Goal: Task Accomplishment & Management: Use online tool/utility

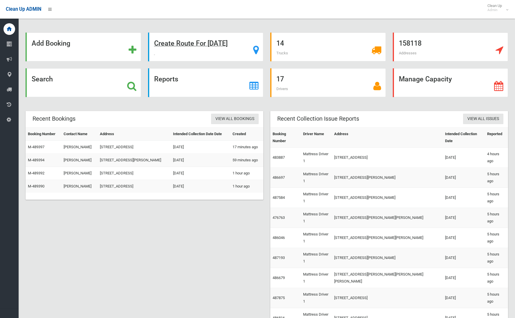
click at [188, 42] on strong "Create Route For Tomorrow" at bounding box center [191, 43] width 74 height 8
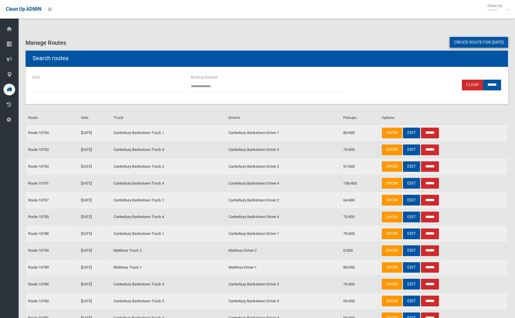
click at [468, 44] on link "Create route for tomorrow" at bounding box center [479, 42] width 58 height 11
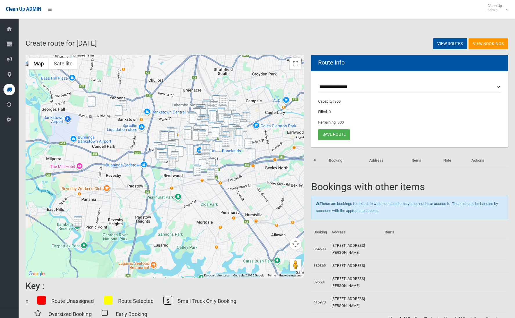
drag, startPoint x: 93, startPoint y: 105, endPoint x: 117, endPoint y: 105, distance: 24.1
click at [93, 105] on img "70 Waruda Street, YAGOONA NSW 2199" at bounding box center [92, 101] width 8 height 11
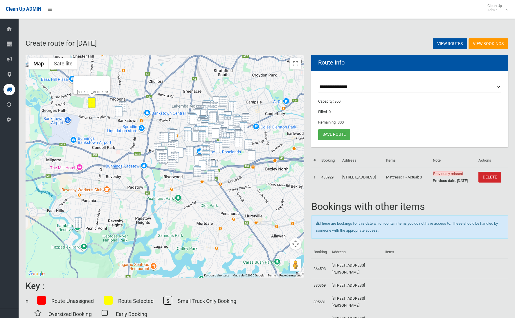
click at [128, 104] on div "70 Waruda Street, YAGOONA NSW 2199" at bounding box center [165, 166] width 279 height 223
drag, startPoint x: 125, startPoint y: 106, endPoint x: 119, endPoint y: 113, distance: 9.5
click at [125, 106] on img "1/48 Little Road, BANKSTOWN NSW 2200" at bounding box center [123, 106] width 8 height 11
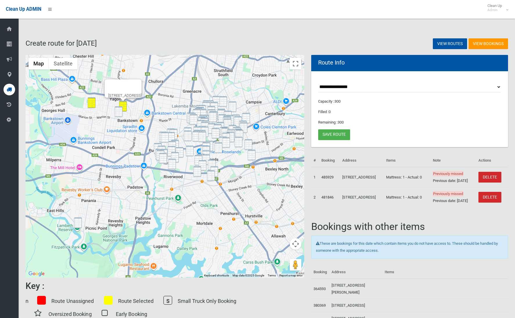
drag, startPoint x: 119, startPoint y: 113, endPoint x: 114, endPoint y: 137, distance: 23.7
click at [119, 114] on img "16A Dutton Street, BANKSTOWN NSW 2200" at bounding box center [119, 111] width 8 height 11
drag, startPoint x: 81, startPoint y: 222, endPoint x: 104, endPoint y: 215, distance: 24.0
click at [81, 222] on img "42 Doris Street, PICNIC POINT NSW 2213" at bounding box center [78, 222] width 8 height 11
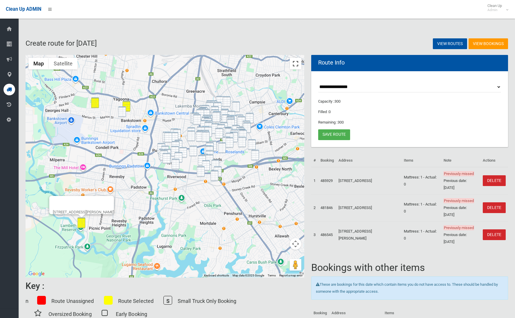
click at [296, 61] on button "Toggle fullscreen view" at bounding box center [296, 64] width 12 height 12
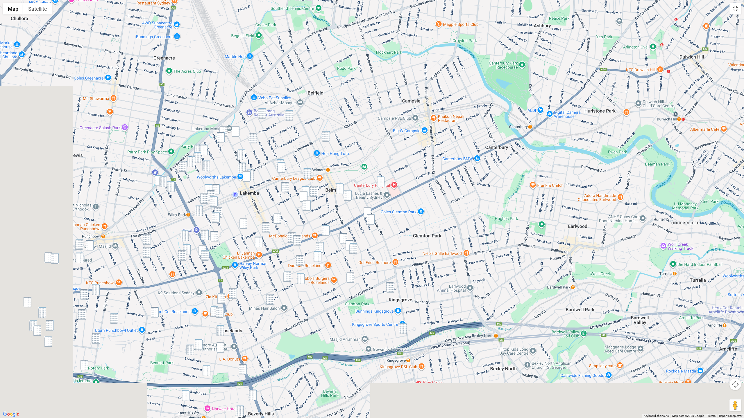
drag, startPoint x: 453, startPoint y: 192, endPoint x: 503, endPoint y: 133, distance: 77.5
click at [515, 120] on div "42 Doris Street, PICNIC POINT NSW 2213" at bounding box center [372, 209] width 744 height 418
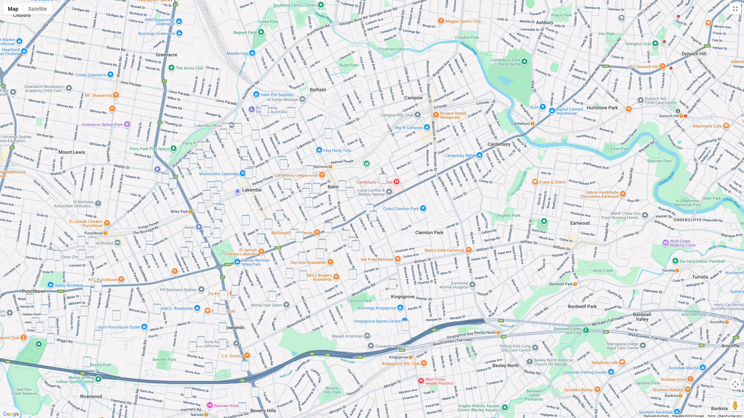
click at [265, 109] on img "63 Lucerne Street, BELMORE NSW 2192" at bounding box center [264, 110] width 8 height 11
click at [294, 113] on img "12 Yangoora Road, BELMORE NSW 2192" at bounding box center [291, 112] width 8 height 11
click at [326, 133] on img "40 Sudbury Street, BELMORE NSW 2192" at bounding box center [328, 133] width 8 height 11
drag, startPoint x: 256, startPoint y: 135, endPoint x: 253, endPoint y: 135, distance: 2.9
click at [256, 135] on img "45 Yerrick Road, LAKEMBA NSW 2195" at bounding box center [255, 135] width 8 height 11
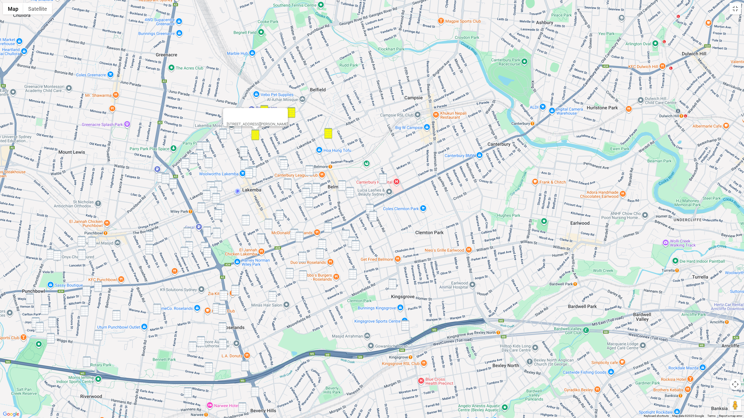
drag, startPoint x: 238, startPoint y: 130, endPoint x: 230, endPoint y: 130, distance: 8.4
click at [238, 130] on img "4 Boorea Avenue, LAKEMBA NSW 2195" at bounding box center [238, 128] width 8 height 11
drag, startPoint x: 225, startPoint y: 126, endPoint x: 222, endPoint y: 131, distance: 6.0
click at [225, 126] on img "78 Wangee Road, LAKEMBA NSW 2195" at bounding box center [226, 128] width 8 height 11
click at [222, 133] on img "89-91 Hampden Road, LAKEMBA NSW 2195" at bounding box center [223, 134] width 8 height 11
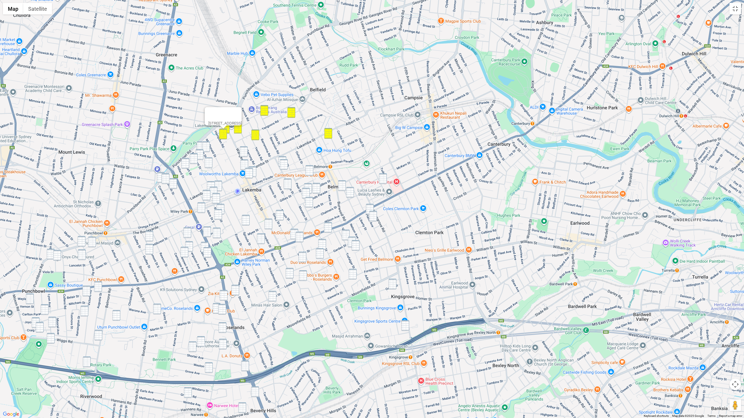
click at [197, 142] on img "72 Colin Street, LAKEMBA NSW 2195" at bounding box center [201, 146] width 8 height 11
click at [205, 144] on img "57 Colin Street, LAKEMBA NSW 2195" at bounding box center [206, 146] width 8 height 11
click at [199, 151] on img "55 Fairmount Street, LAKEMBA NSW 2195" at bounding box center [200, 154] width 8 height 11
drag, startPoint x: 194, startPoint y: 155, endPoint x: 188, endPoint y: 160, distance: 7.9
click at [194, 156] on img "52 Fairmount Street, LAKEMBA NSW 2195" at bounding box center [194, 158] width 8 height 11
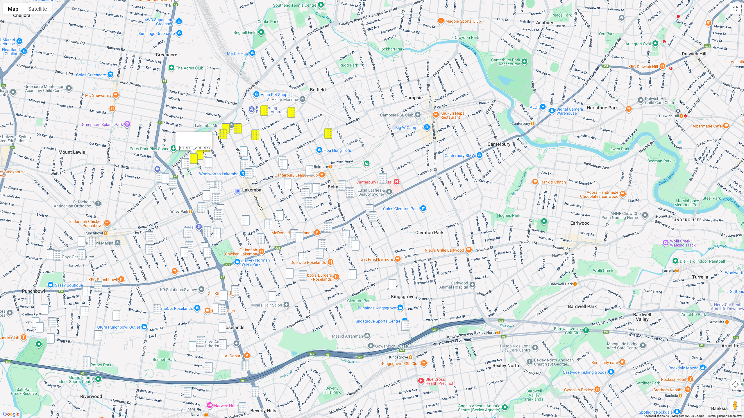
drag, startPoint x: 183, startPoint y: 162, endPoint x: 201, endPoint y: 165, distance: 18.6
click at [183, 162] on img "48 McCourt Street, WILEY PARK NSW 2195" at bounding box center [185, 163] width 8 height 11
click at [207, 165] on img "38 Colin Street, LAKEMBA NSW 2195" at bounding box center [209, 162] width 8 height 11
click at [158, 175] on img "646 Punchbowl Road, WILEY PARK NSW 2195" at bounding box center [161, 177] width 8 height 11
drag, startPoint x: 164, startPoint y: 180, endPoint x: 171, endPoint y: 183, distance: 7.3
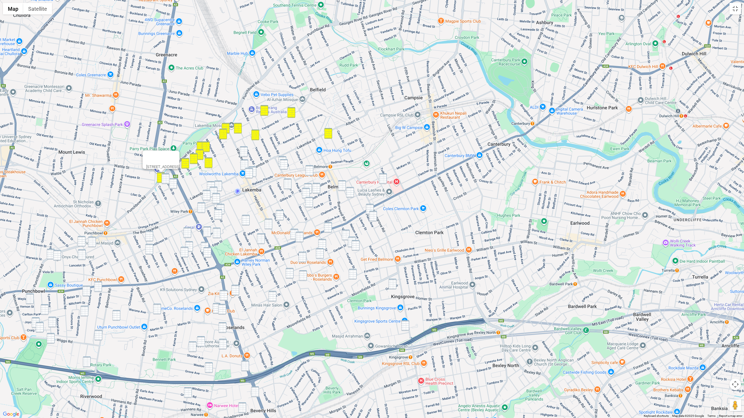
click at [164, 180] on img "60 Shadforth Street, WILEY PARK NSW 2195" at bounding box center [166, 178] width 8 height 11
click at [171, 183] on img "47 Shadforth Street, WILEY PARK NSW 2195" at bounding box center [173, 183] width 8 height 11
click at [247, 151] on img "19 Wangee Road, LAKEMBA NSW 2195" at bounding box center [244, 151] width 8 height 11
click at [244, 153] on img "19 Wangee Road, LAKEMBA NSW 2195" at bounding box center [244, 151] width 8 height 11
click at [242, 163] on img "193 Lakemba Street, LAKEMBA NSW 2195" at bounding box center [244, 164] width 8 height 11
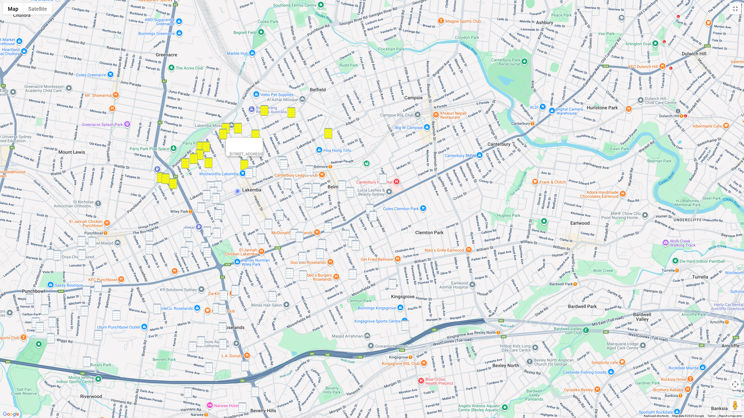
click at [283, 158] on img "22-24 Moreton Street, LAKEMBA NSW 2195" at bounding box center [282, 161] width 8 height 11
drag, startPoint x: 283, startPoint y: 162, endPoint x: 270, endPoint y: 167, distance: 14.6
click at [283, 162] on img "30 Moreton Street, LAKEMBA NSW 2195" at bounding box center [284, 164] width 8 height 11
click at [245, 154] on img "19 Wangee Road, LAKEMBA NSW 2195" at bounding box center [244, 151] width 8 height 11
click at [253, 169] on img "13 Quigg Street North, LAKEMBA NSW 2195" at bounding box center [252, 171] width 8 height 11
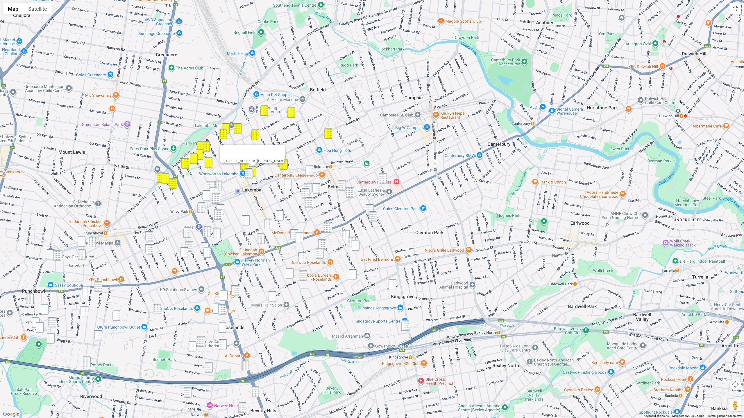
click at [250, 171] on img "29 Haldon Street, LAKEMBA NSW 2195" at bounding box center [249, 173] width 8 height 11
drag, startPoint x: 285, startPoint y: 182, endPoint x: 297, endPoint y: 178, distance: 12.4
click at [285, 182] on img "61 Moreton Street, LAKEMBA NSW 2195" at bounding box center [288, 184] width 8 height 11
drag, startPoint x: 386, startPoint y: 182, endPoint x: 372, endPoint y: 181, distance: 14.2
click at [386, 182] on img "36 Waverley Street, BELMORE NSW 2192" at bounding box center [383, 178] width 8 height 11
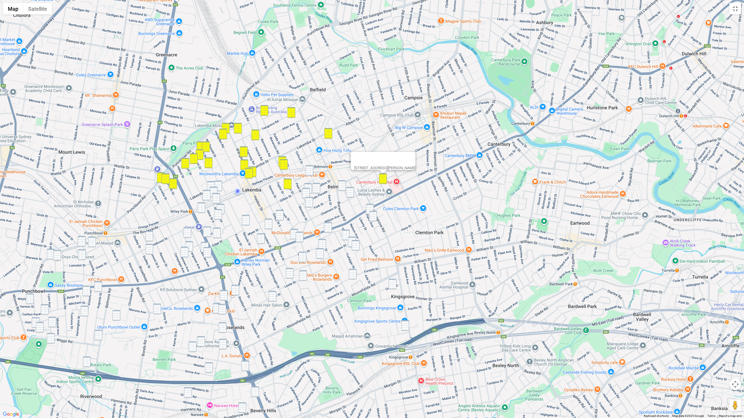
click at [312, 173] on img "74 Bridge Road, BELMORE NSW 2192" at bounding box center [309, 170] width 8 height 11
drag, startPoint x: 310, startPoint y: 185, endPoint x: 308, endPoint y: 188, distance: 3.4
click at [310, 185] on img "58 Collins Street, BELMORE NSW 2192" at bounding box center [308, 188] width 8 height 11
click at [307, 190] on img "4/99 Leylands Parade, BELMORE NSW 2192" at bounding box center [306, 193] width 8 height 11
click at [317, 187] on img "75 Leylands Parade, BELMORE NSW 2192" at bounding box center [316, 188] width 8 height 11
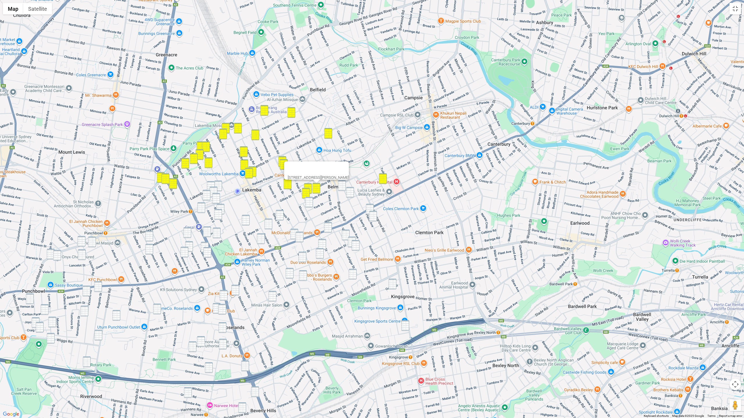
click at [343, 185] on img "5 Drummond Street, BELMORE NSW 2192" at bounding box center [342, 185] width 8 height 11
drag, startPoint x: 351, startPoint y: 192, endPoint x: 371, endPoint y: 205, distance: 23.8
click at [351, 193] on img "28 Drummond Street, BELMORE NSW 2192" at bounding box center [350, 192] width 8 height 11
drag, startPoint x: 371, startPoint y: 207, endPoint x: 372, endPoint y: 215, distance: 8.5
click at [371, 207] on img "4 Platts Avenue, BELMORE NSW 2192" at bounding box center [370, 209] width 8 height 11
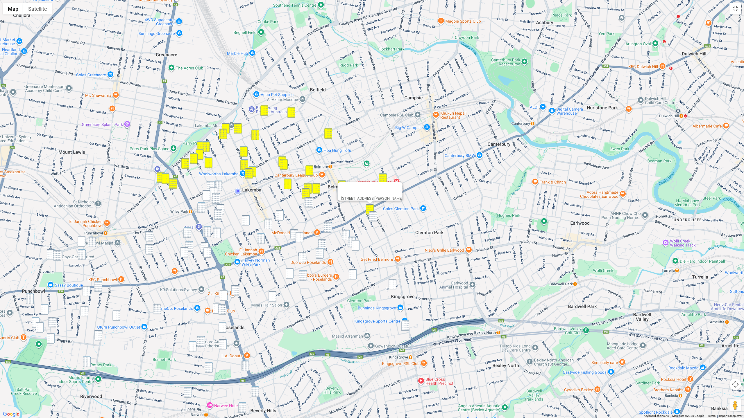
drag, startPoint x: 372, startPoint y: 216, endPoint x: 334, endPoint y: 206, distance: 39.9
click at [372, 216] on img "22 Platts Avenue, BELMORE NSW 2192" at bounding box center [373, 216] width 8 height 11
drag, startPoint x: 313, startPoint y: 203, endPoint x: 309, endPoint y: 202, distance: 4.2
click at [313, 203] on div "22 Platts Avenue, BELMORE NSW 2192" at bounding box center [372, 209] width 744 height 418
click at [308, 202] on img "45 York Street, BELMORE NSW 2192" at bounding box center [309, 202] width 8 height 11
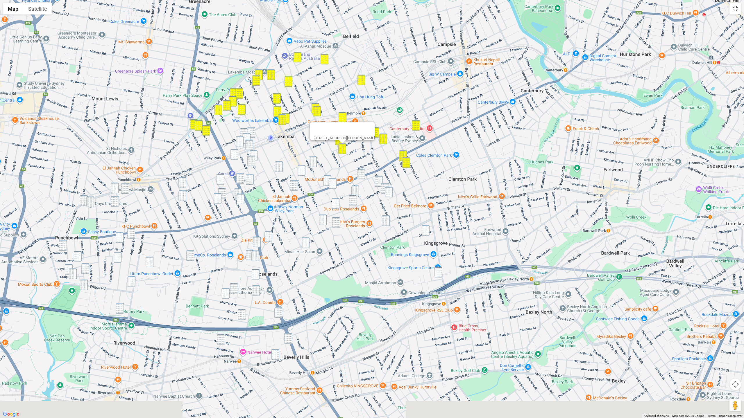
drag, startPoint x: 336, startPoint y: 217, endPoint x: 340, endPoint y: 169, distance: 48.1
click at [370, 163] on div "45 York Street, BELMORE NSW 2192" at bounding box center [372, 209] width 744 height 418
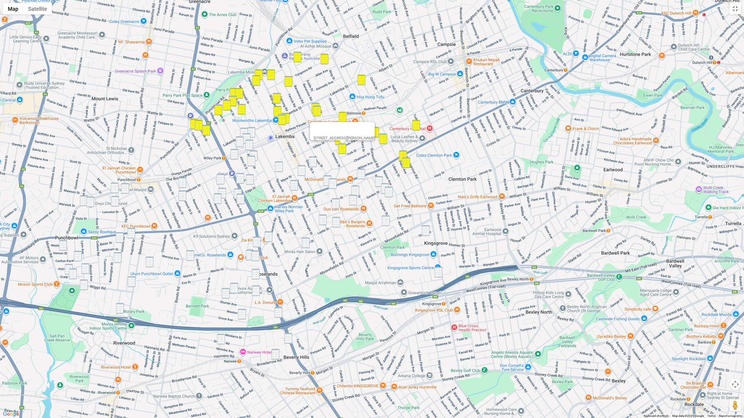
drag, startPoint x: 243, startPoint y: 131, endPoint x: 250, endPoint y: 130, distance: 7.0
click at [243, 131] on img "246-248 Lakemba Street, LAKEMBA NSW 2195" at bounding box center [244, 133] width 8 height 11
click at [251, 130] on img "4 Ernest Street, LAKEMBA NSW 2195" at bounding box center [251, 132] width 8 height 11
click at [247, 136] on img "65 Railway Parade, LAKEMBA NSW 2195" at bounding box center [247, 138] width 8 height 11
click at [240, 139] on img "71-73 Railway Parade, WILEY PARK NSW 2195" at bounding box center [240, 142] width 8 height 11
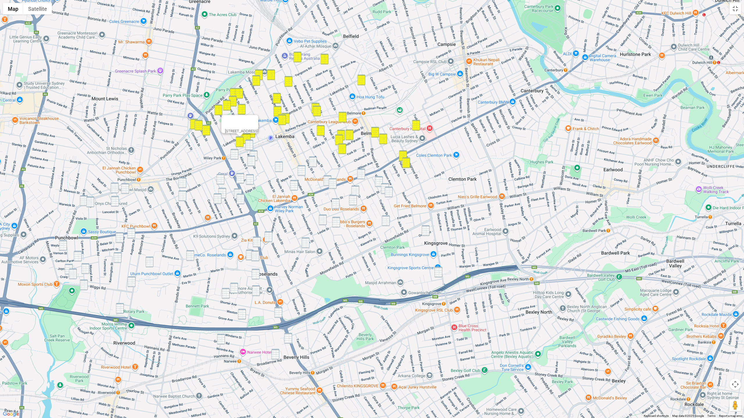
drag, startPoint x: 247, startPoint y: 141, endPoint x: 249, endPoint y: 147, distance: 6.1
click at [247, 142] on img "1/87 The Boulevarde, LAKEMBA NSW 2195" at bounding box center [249, 145] width 8 height 11
drag, startPoint x: 252, startPoint y: 150, endPoint x: 248, endPoint y: 151, distance: 4.4
click at [252, 151] on img "1/16 Kathleen Street, WILEY PARK NSW 2195" at bounding box center [254, 155] width 8 height 11
drag, startPoint x: 237, startPoint y: 152, endPoint x: 250, endPoint y: 160, distance: 15.2
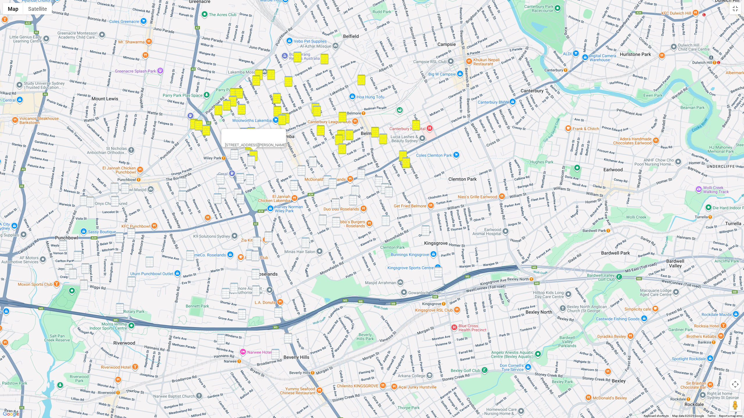
click at [237, 152] on img "97-99 The Boulevarde, WILEY PARK NSW 2195" at bounding box center [234, 154] width 8 height 11
drag, startPoint x: 252, startPoint y: 161, endPoint x: 241, endPoint y: 166, distance: 12.5
click at [252, 161] on img "21A Kathleen Street, WILEY PARK NSW 2195" at bounding box center [251, 161] width 8 height 11
drag, startPoint x: 110, startPoint y: 189, endPoint x: 118, endPoint y: 189, distance: 8.4
click at [110, 189] on div "21A Kathleen Street, WILEY PARK NSW 2195" at bounding box center [372, 209] width 744 height 418
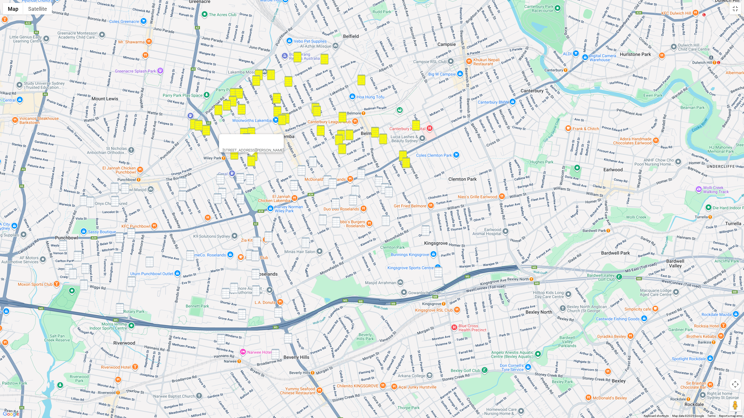
click at [125, 189] on img "11 Turner Street, PUNCHBOWL NSW 2196" at bounding box center [125, 188] width 8 height 11
click at [114, 189] on img "866 Punchbowl Road, PUNCHBOWL NSW 2196" at bounding box center [115, 188] width 8 height 11
click at [85, 200] on img "932 Punchbowl Road, PUNCHBOWL NSW 2196" at bounding box center [84, 201] width 8 height 11
click at [93, 204] on img "4/6 McPherson Avenue, PUNCHBOWL NSW 2196" at bounding box center [90, 202] width 8 height 11
click at [114, 202] on img "20 Linden Avenue, PUNCHBOWL NSW 2196" at bounding box center [115, 201] width 8 height 11
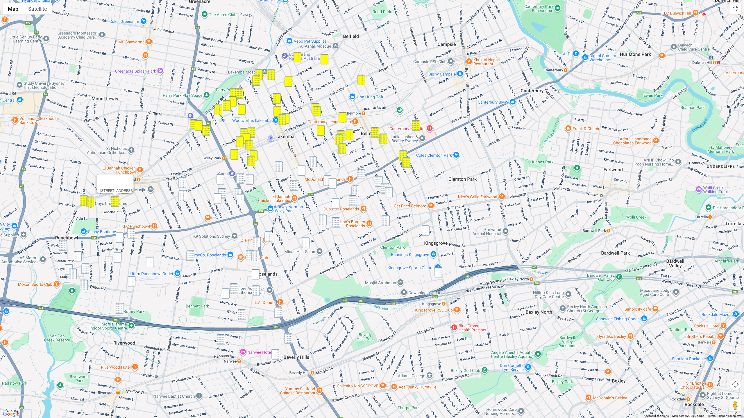
click at [61, 245] on img "1 Vernon Street, PUNCHBOWL NSW 2196" at bounding box center [63, 245] width 8 height 11
click at [130, 236] on img "19 Augusta Street, PUNCHBOWL NSW 2196" at bounding box center [131, 233] width 8 height 11
click at [121, 238] on img "97 Victoria Road, PUNCHBOWL NSW 2196" at bounding box center [120, 237] width 8 height 11
drag, startPoint x: 58, startPoint y: 248, endPoint x: 64, endPoint y: 248, distance: 5.5
click at [58, 248] on div "97 Victoria Road, PUNCHBOWL NSW 2196" at bounding box center [372, 209] width 744 height 418
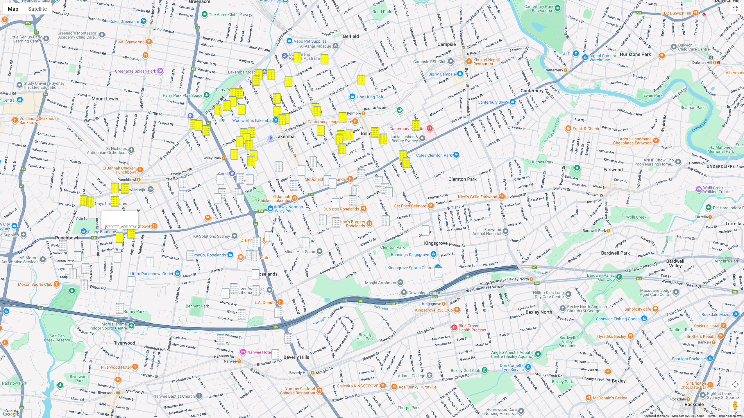
drag, startPoint x: 77, startPoint y: 258, endPoint x: 73, endPoint y: 256, distance: 4.4
click at [77, 258] on img "45 Carlton Parade, PUNCHBOWL NSW 2196" at bounding box center [78, 256] width 8 height 11
click at [62, 248] on img "1 Vernon Street, PUNCHBOWL NSW 2196" at bounding box center [63, 245] width 8 height 11
click at [68, 268] on img "18 Craig Street, PUNCHBOWL NSW 2196" at bounding box center [69, 269] width 8 height 11
drag, startPoint x: 72, startPoint y: 275, endPoint x: 79, endPoint y: 274, distance: 6.8
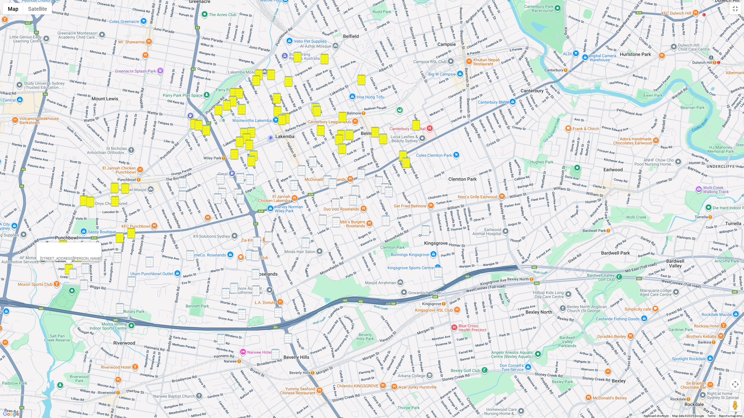
click at [72, 275] on img "31 Craig Street, PUNCHBOWL NSW 2196" at bounding box center [73, 274] width 8 height 11
click at [87, 271] on img "10 Kylie Parade, PUNCHBOWL NSW 2196" at bounding box center [85, 269] width 8 height 11
drag, startPoint x: 84, startPoint y: 285, endPoint x: 89, endPoint y: 286, distance: 5.0
click at [84, 285] on img "7 Lupin Avenue, RIVERWOOD NSW 2210" at bounding box center [84, 285] width 8 height 11
click at [115, 303] on div "7 Lupin Avenue, RIVERWOOD NSW 2210" at bounding box center [372, 209] width 744 height 418
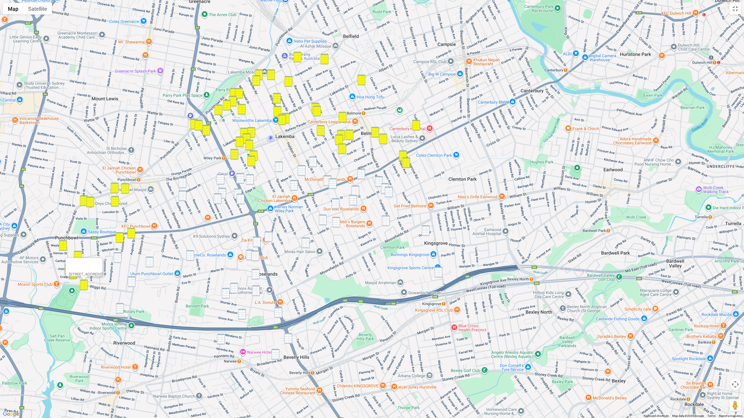
drag
click at [151, 261] on img "10 Lumeah Avenue, PUNCHBOWL NSW 2196" at bounding box center [150, 262] width 8 height 11
click at [132, 278] on img "91 Belmore Road North, PUNCHBOWL NSW 2196" at bounding box center [132, 282] width 8 height 11
click at [118, 310] on img "12 Sofala Street, RIVERWOOD NSW 2210" at bounding box center [120, 308] width 8 height 11
click at [189, 253] on img "124 Payten Avenue, ROSELANDS NSW 2196" at bounding box center [190, 255] width 8 height 11
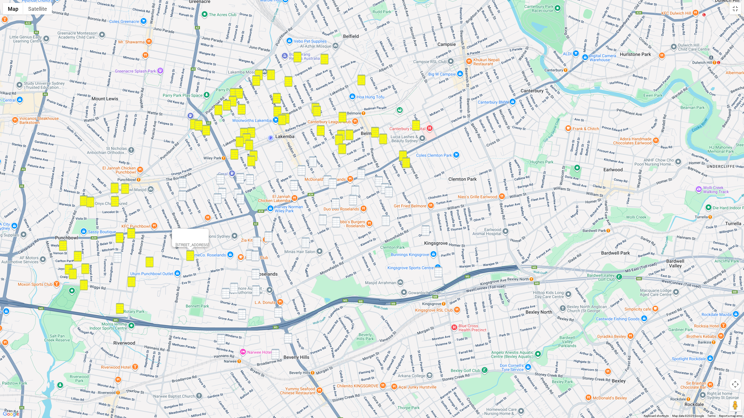
click at [117, 256] on img "143 Victoria Road, PUNCHBOWL NSW 2196" at bounding box center [118, 257] width 8 height 11
click at [183, 180] on img "50 Rosemont Street South, PUNCHBOWL NSW 2196" at bounding box center [182, 183] width 8 height 11
click at [218, 179] on img "16-18 Ferguson Avenue, WILEY PARK NSW 2195" at bounding box center [220, 179] width 8 height 11
click at [221, 190] on img "37 Ferguson Avenue, WILEY PARK NSW 2195" at bounding box center [222, 193] width 8 height 11
click at [216, 197] on img "66 Renown Avenue, WILEY PARK NSW 2195" at bounding box center [218, 198] width 8 height 11
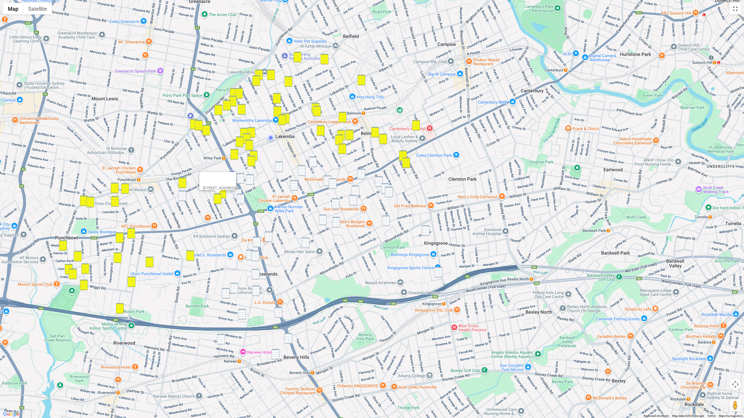
click at [182, 198] on img "57 Rosemont Street South, PUNCHBOWL NSW 2196" at bounding box center [182, 196] width 8 height 11
click at [226, 292] on img "59 Chick Street, ROSELANDS NSW 2196" at bounding box center [226, 293] width 8 height 11
click at [238, 289] on div "59 Chick Street, ROSELANDS NSW 2196" at bounding box center [372, 209] width 744 height 418
click at [234, 289] on img "23 Roseanne Avenue, ROSELANDS NSW 2196" at bounding box center [234, 288] width 8 height 11
click at [240, 314] on img "3A Grove Avenue, NARWEE NSW 2209" at bounding box center [242, 314] width 8 height 11
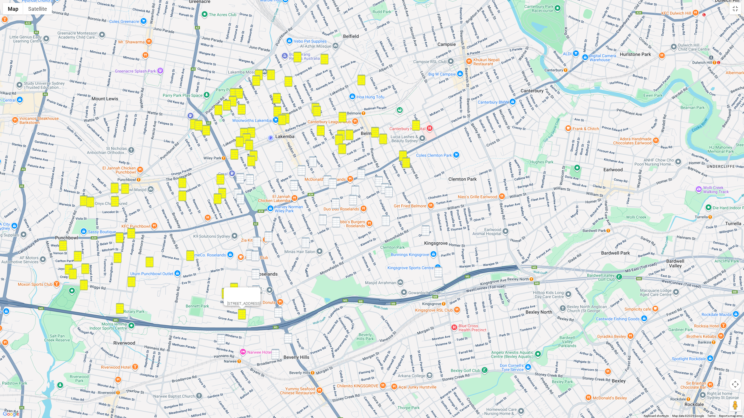
click at [223, 318] on img "3/26 Graham Road, NARWEE NSW 2209" at bounding box center [221, 339] width 8 height 11
click at [273, 318] on img "9 Broadarrow Road, BEVERLY HILLS NSW 2209" at bounding box center [275, 354] width 8 height 11
click at [255, 275] on img "22 Hilton Avenue, ROSELANDS NSW 2196" at bounding box center [256, 274] width 8 height 11
click at [256, 291] on img "30 Penshurst Road, ROSELANDS NSW 2196" at bounding box center [256, 291] width 8 height 11
click at [279, 309] on img "315 King Georges Road, BEVERLY HILLS NSW 2209" at bounding box center [278, 312] width 8 height 11
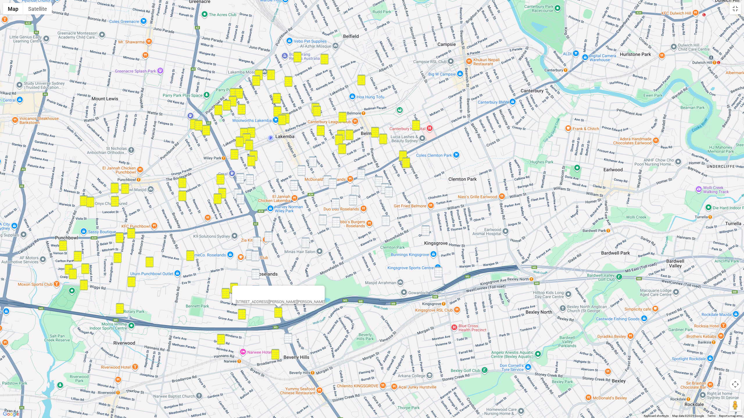
click at [286, 318] on img "379 King Georges Road, BEVERLY HILLS NSW 2209" at bounding box center [288, 338] width 8 height 11
click at [254, 275] on img "22 Hilton Avenue, ROSELANDS NSW 2196" at bounding box center [256, 274] width 8 height 11
click at [257, 236] on div "22 Hilton Avenue, ROSELANDS NSW 2196" at bounding box center [372, 209] width 744 height 418
click at [256, 241] on img "1/211 King Georges Road, ROSELANDS NSW 2196" at bounding box center [257, 242] width 8 height 11
click at [249, 253] on img "19-21 Roseland Avenue, ROSELANDS NSW 2196" at bounding box center [250, 255] width 8 height 11
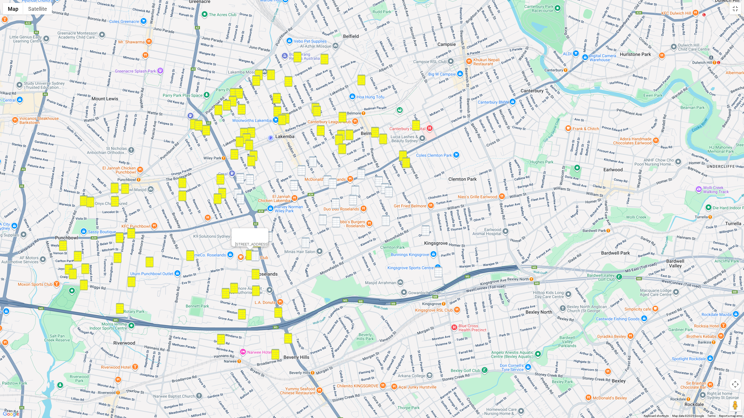
click at [254, 256] on img "9 Roseland Avenue, ROSELANDS NSW 2196" at bounding box center [255, 256] width 8 height 11
click at [302, 244] on img "4 Sando Crescent, ROSELANDS NSW 2196" at bounding box center [306, 243] width 8 height 11
click at [239, 179] on img "144 King Georges Road, WILEY PARK NSW 2195" at bounding box center [240, 178] width 8 height 11
click at [247, 182] on img "75-77 Alice Street South, WILEY PARK NSW 2195" at bounding box center [250, 179] width 8 height 11
click at [237, 191] on img "40-44 Denman Avenue, WILEY PARK NSW 2195" at bounding box center [238, 194] width 8 height 11
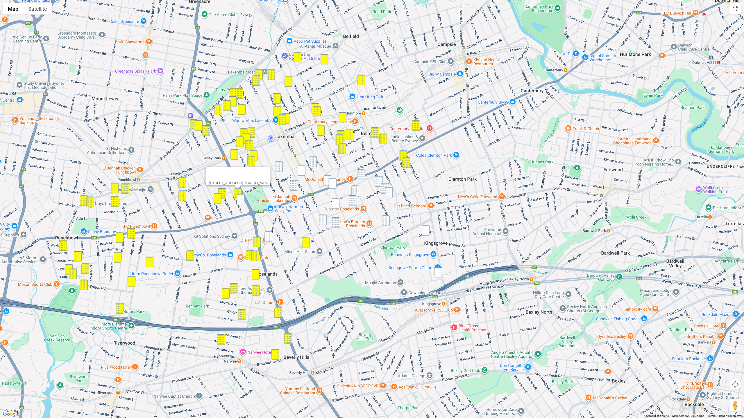
click at [241, 198] on img "56-58 Denman Avenue, WILEY PARK NSW 2195" at bounding box center [240, 199] width 8 height 11
click at [269, 232] on img "2/56 Canarys Road, ROSELANDS NSW 2196" at bounding box center [268, 237] width 8 height 11
click at [311, 162] on img "96 Quigg Street South, LAKEMBA NSW 2195" at bounding box center [313, 162] width 8 height 11
click at [282, 165] on img "90 Sproule Street, LAKEMBA NSW 2195" at bounding box center [279, 167] width 8 height 11
click at [300, 168] on img "238 Haldon Street, LAKEMBA NSW 2195" at bounding box center [301, 170] width 8 height 11
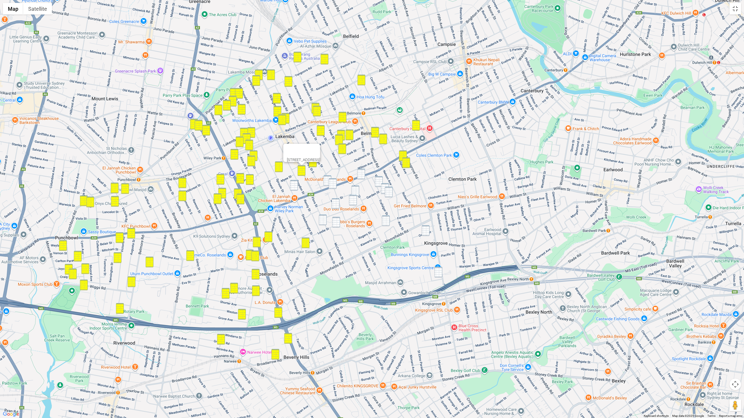
click at [291, 187] on img "18 Willeroo Street, LAKEMBA NSW 2195" at bounding box center [294, 185] width 8 height 11
click at [334, 180] on img "844 Canterbury Road, ROSELANDS NSW 2196" at bounding box center [333, 183] width 8 height 11
click at [325, 180] on img "915 Canterbury Road, LAKEMBA NSW 2195" at bounding box center [327, 180] width 8 height 11
click at [359, 177] on img "776-784 Canterbury Road, BELMORE NSW 2192" at bounding box center [361, 174] width 8 height 11
click at [362, 176] on img "776-784 Canterbury Road, BELMORE NSW 2192" at bounding box center [361, 174] width 8 height 11
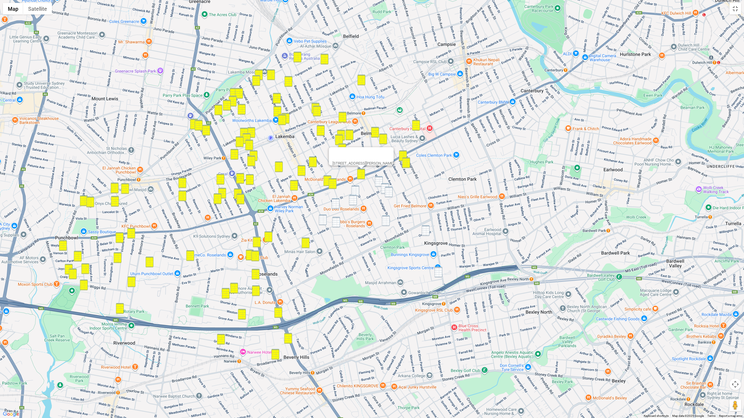
click at [374, 180] on div "776-784 Canterbury Road, BELMORE NSW 2192" at bounding box center [372, 209] width 744 height 418
click at [380, 181] on img "25 Victory Street, BELMORE NSW 2192" at bounding box center [379, 181] width 8 height 11
click at [382, 185] on img "35A Garden Street, BELMORE NSW 2192" at bounding box center [385, 188] width 8 height 11
click at [388, 189] on img "25 Harp Street, BELMORE NSW 2192" at bounding box center [389, 192] width 8 height 11
drag, startPoint x: 358, startPoint y: 191, endPoint x: 354, endPoint y: 198, distance: 7.6
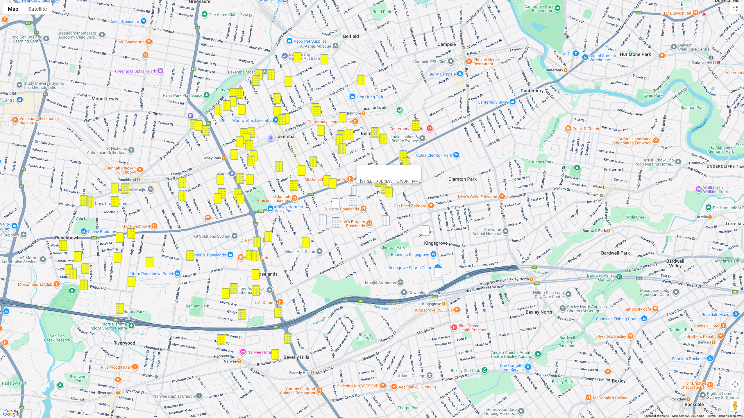
click at [358, 191] on img "43-45 Chapel Street, ROSELANDS NSW 2196" at bounding box center [355, 191] width 8 height 11
click at [353, 199] on img "11 Myers Street, ROSELANDS NSW 2196" at bounding box center [353, 200] width 8 height 11
click at [336, 205] on img "16 Lofts Avenue, ROSELANDS NSW 2196" at bounding box center [335, 203] width 8 height 11
click at [323, 219] on img "51 Flora Street, ROSELANDS NSW 2196" at bounding box center [323, 220] width 8 height 11
click at [338, 220] on img "5/6 Gunyah Crescent, ROSELANDS NSW 2196" at bounding box center [336, 222] width 8 height 11
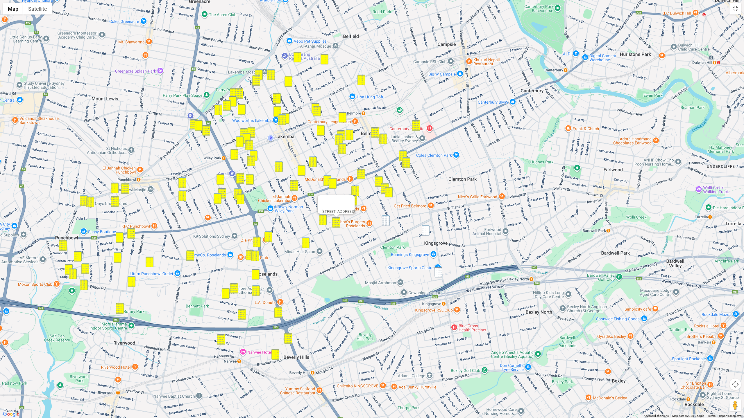
click at [386, 221] on img "52 Forsyth Street, KINGSGROVE NSW 2208" at bounding box center [386, 221] width 8 height 11
click at [421, 230] on div "52 Forsyth Street, KINGSGROVE NSW 2208" at bounding box center [372, 209] width 744 height 418
click at [427, 229] on img "8 Oatley Street, KINGSGROVE NSW 2208" at bounding box center [426, 230] width 8 height 11
click at [439, 268] on img "2A Forrester Street, KINGSGROVE NSW 2208" at bounding box center [438, 272] width 8 height 11
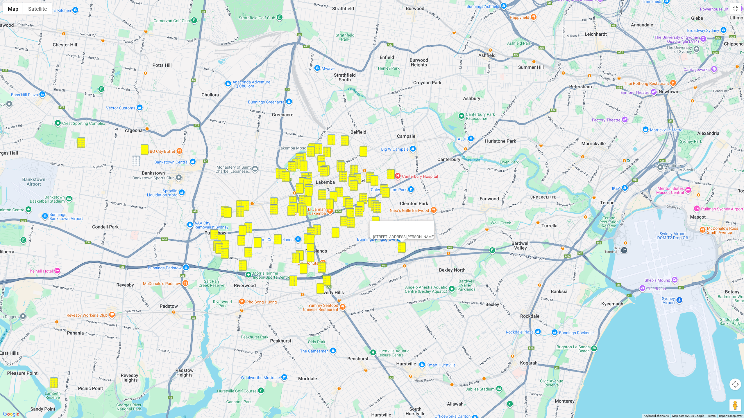
click at [433, 227] on button "Close" at bounding box center [427, 228] width 14 height 14
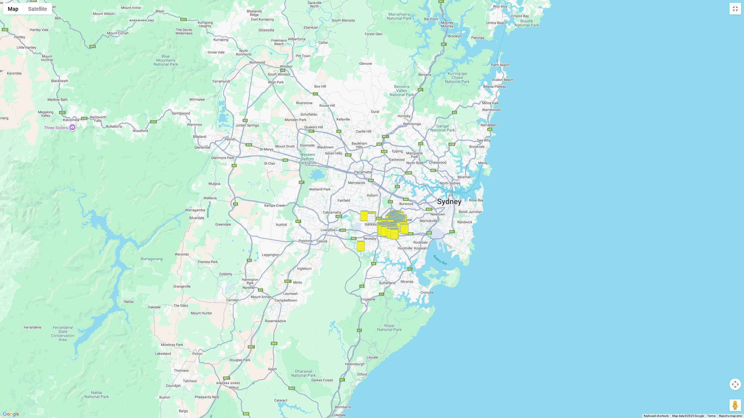
click at [368, 217] on img "16A Dutton Street, BANKSTOWN NSW 2200" at bounding box center [371, 218] width 8 height 11
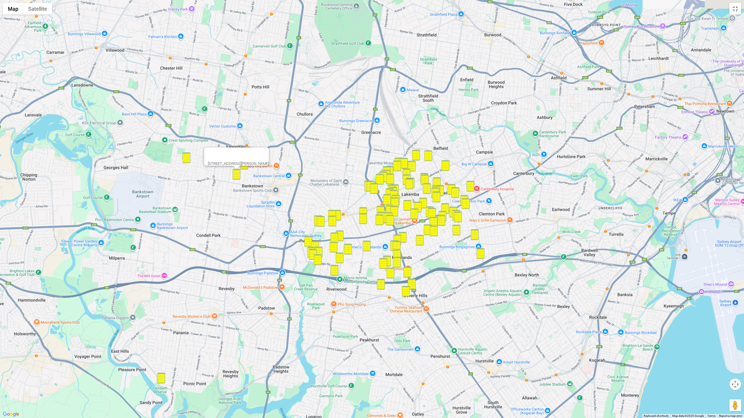
drag, startPoint x: 421, startPoint y: 230, endPoint x: 214, endPoint y: 209, distance: 208.5
click at [214, 209] on div "16A Dutton Street, BANKSTOWN NSW 2200" at bounding box center [372, 209] width 744 height 418
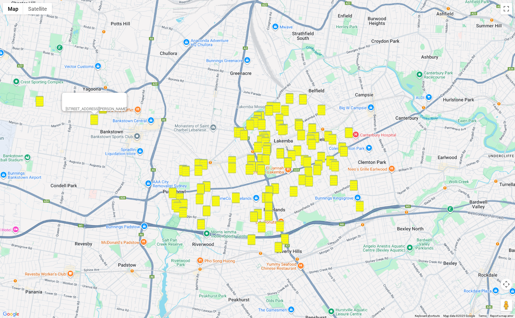
click at [501, 278] on button "Map camera controls" at bounding box center [507, 284] width 12 height 12
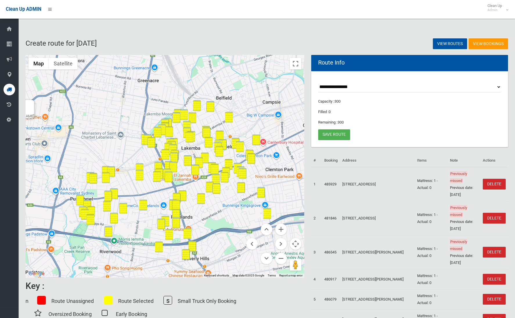
drag, startPoint x: 296, startPoint y: 245, endPoint x: 297, endPoint y: 259, distance: 14.8
click at [296, 245] on button "Map camera controls" at bounding box center [296, 244] width 12 height 12
drag, startPoint x: 295, startPoint y: 239, endPoint x: 295, endPoint y: 256, distance: 16.6
click at [295, 239] on button "Map camera controls" at bounding box center [296, 244] width 12 height 12
click at [280, 256] on button "Zoom out" at bounding box center [281, 258] width 12 height 12
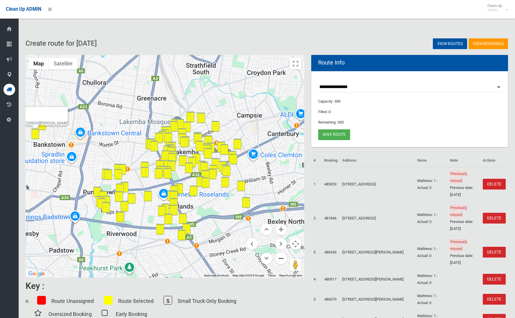
click at [280, 256] on button "Zoom out" at bounding box center [281, 258] width 12 height 12
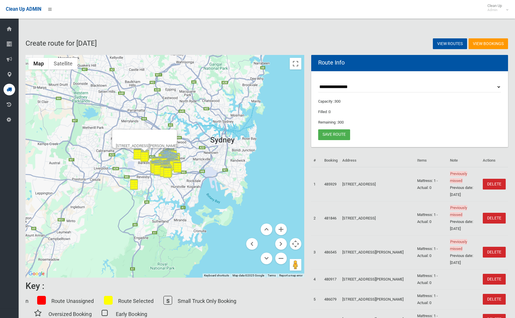
click at [163, 132] on div at bounding box center [139, 137] width 47 height 14
click at [177, 131] on button "Close" at bounding box center [170, 137] width 14 height 14
click at [286, 230] on button "Zoom in" at bounding box center [281, 229] width 12 height 12
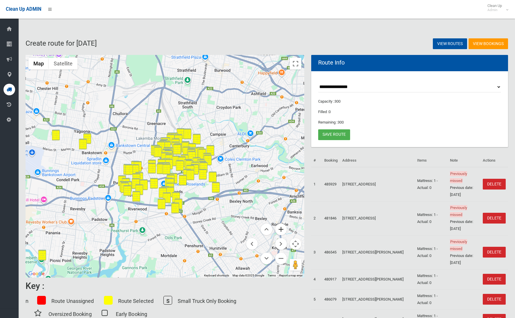
click at [285, 229] on button "Zoom in" at bounding box center [281, 229] width 12 height 12
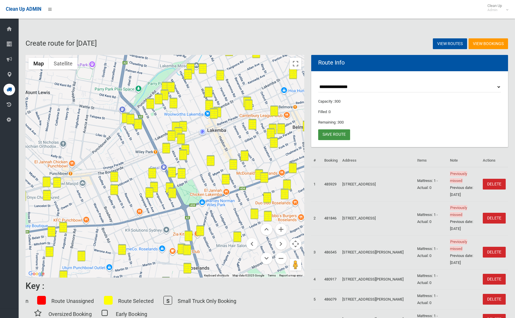
click at [338, 135] on link "Save route" at bounding box center [334, 134] width 32 height 11
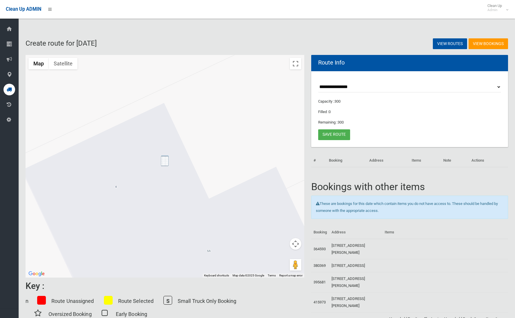
drag, startPoint x: 162, startPoint y: 162, endPoint x: 225, endPoint y: 157, distance: 63.2
click at [162, 162] on img "4 Ernest Street, LAKEMBA NSW 2195" at bounding box center [165, 160] width 8 height 11
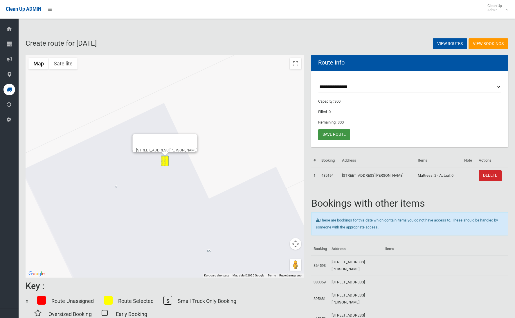
click at [336, 136] on link "Save route" at bounding box center [334, 134] width 32 height 11
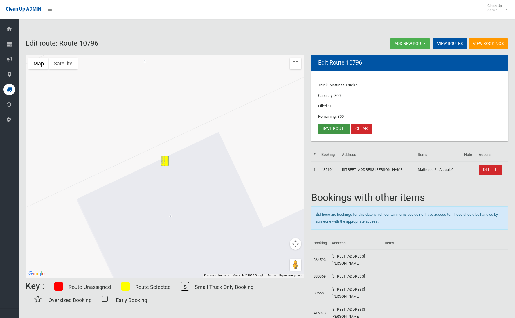
click at [330, 128] on link "Save route" at bounding box center [334, 128] width 32 height 11
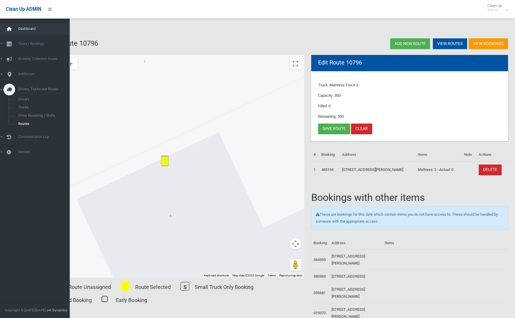
click at [15, 29] on div at bounding box center [9, 29] width 12 height 12
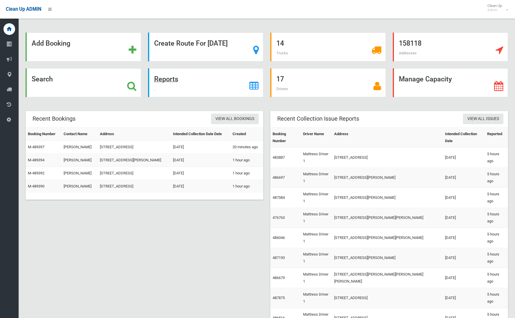
click at [181, 76] on div "Reports" at bounding box center [206, 82] width 116 height 29
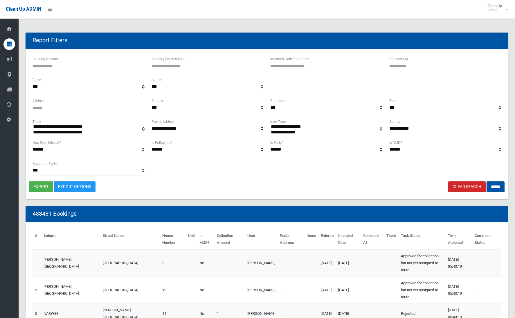
select select
type input "**********"
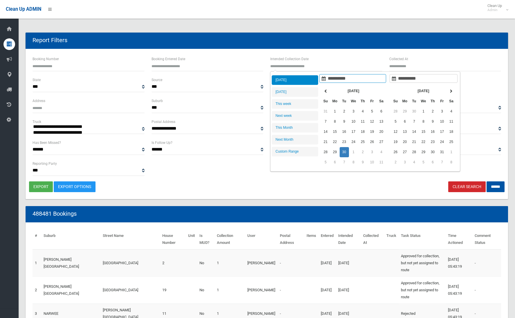
click at [328, 64] on input "text" at bounding box center [326, 65] width 112 height 11
type input "**********"
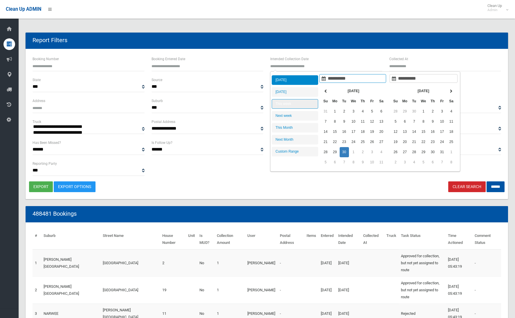
type input "**********"
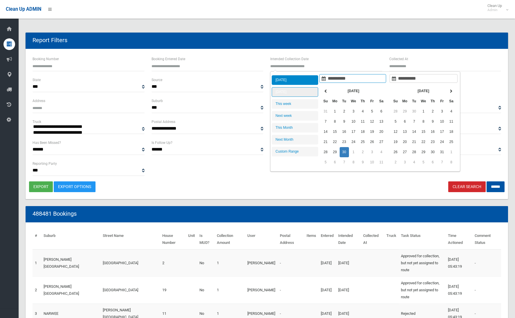
type input "**********"
click at [303, 94] on li "Tomorrow" at bounding box center [295, 92] width 46 height 10
type input "**********"
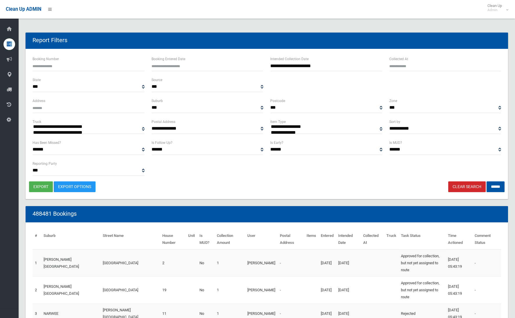
select select "**"
click at [493, 186] on input "******" at bounding box center [496, 186] width 18 height 11
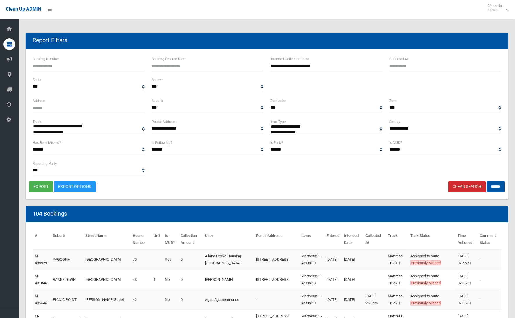
select select
click at [42, 188] on button "export" at bounding box center [41, 186] width 24 height 11
select select "**"
drag, startPoint x: 492, startPoint y: 184, endPoint x: 487, endPoint y: 186, distance: 6.2
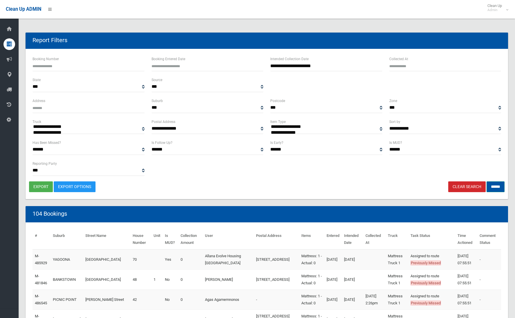
click at [492, 184] on input "******" at bounding box center [496, 186] width 18 height 11
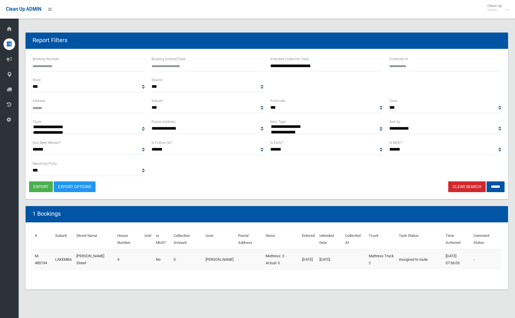
select select
click at [35, 185] on button "export" at bounding box center [41, 186] width 24 height 11
click at [205, 2] on div "Clean Up ADMIN Clean Up Admin Logout" at bounding box center [257, 9] width 515 height 19
click at [450, 182] on link "Clear Search" at bounding box center [467, 186] width 37 height 11
click at [451, 184] on link "Clear Search" at bounding box center [467, 186] width 37 height 11
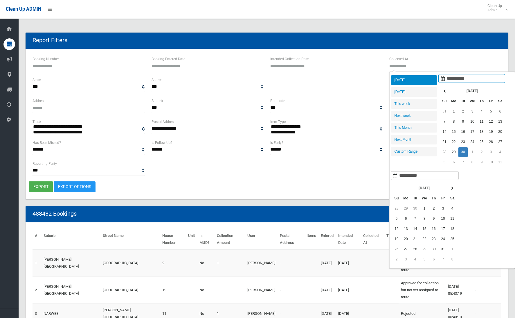
select select
click at [407, 80] on li "[DATE]" at bounding box center [414, 80] width 46 height 10
type input "**********"
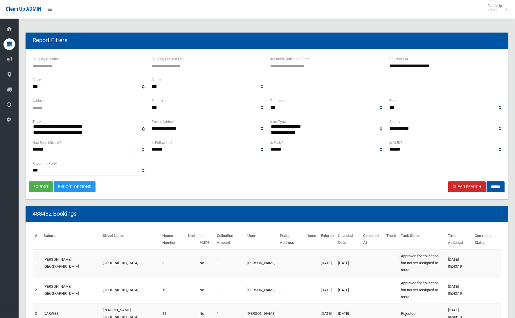
click at [432, 114] on div "**********" at bounding box center [445, 108] width 119 height 21
select select "**"
click at [493, 184] on input "******" at bounding box center [496, 186] width 18 height 11
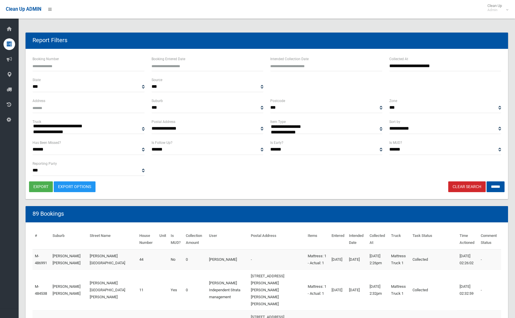
select select
click at [40, 189] on button "export" at bounding box center [41, 186] width 24 height 11
